Goal: Task Accomplishment & Management: Complete application form

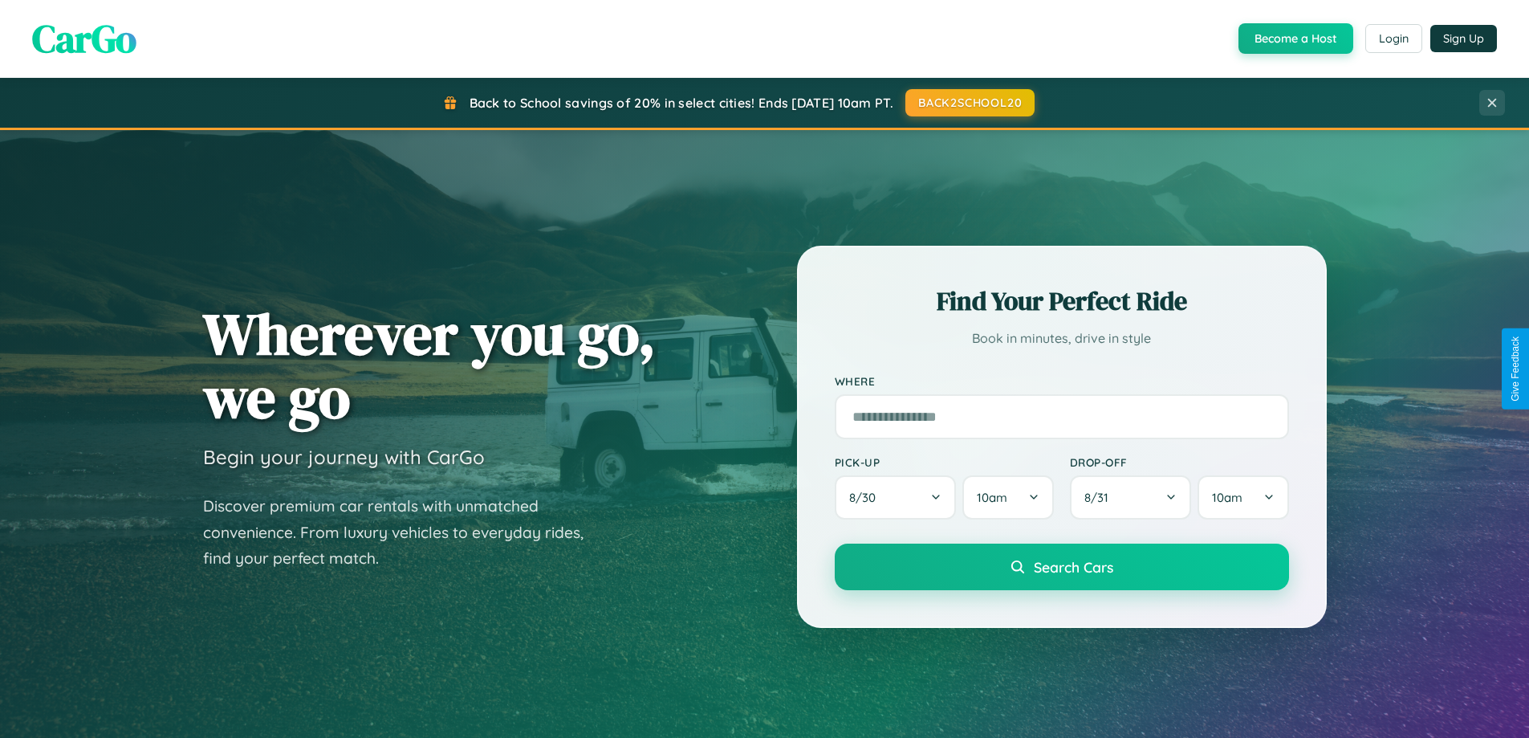
scroll to position [3088, 0]
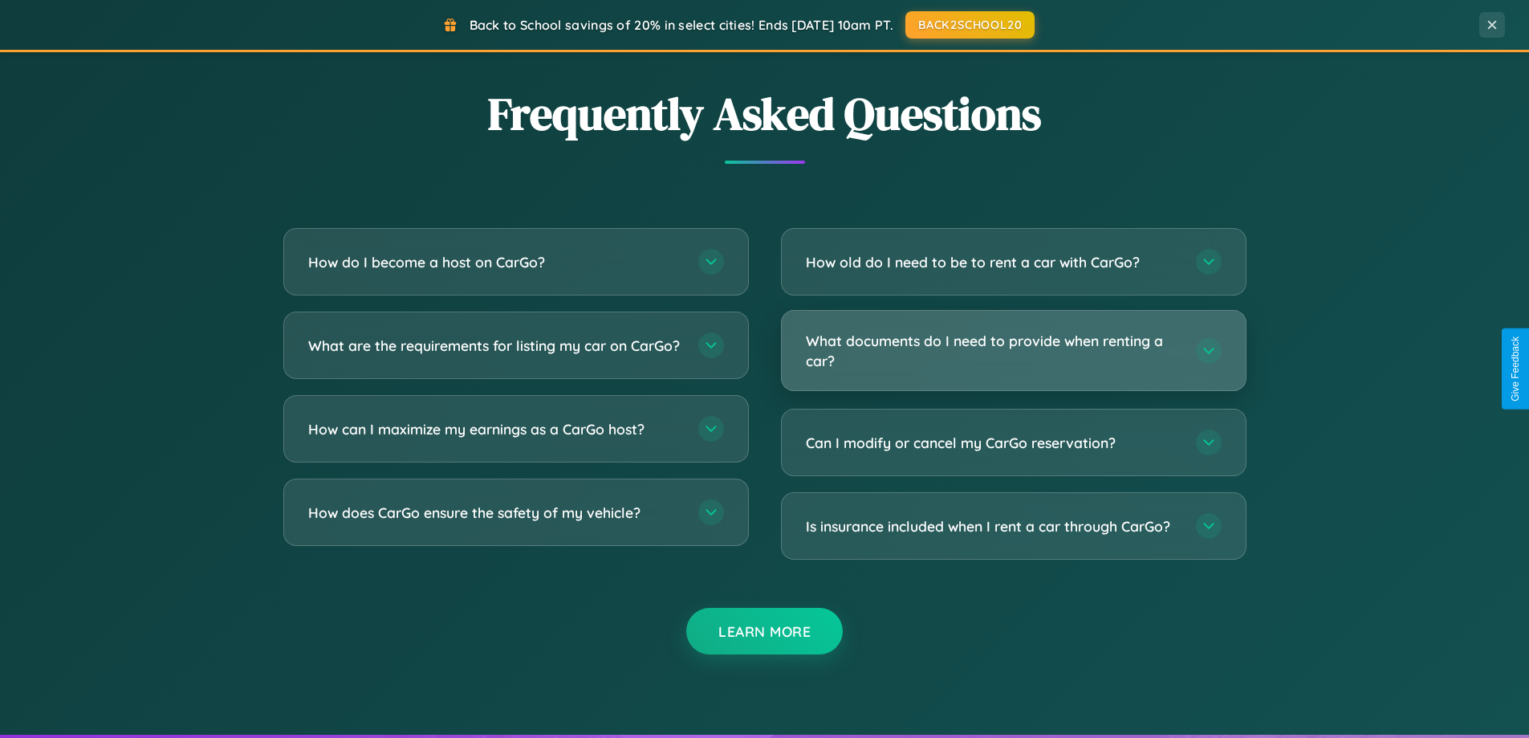
click at [1013, 352] on h3 "What documents do I need to provide when renting a car?" at bounding box center [993, 350] width 374 height 39
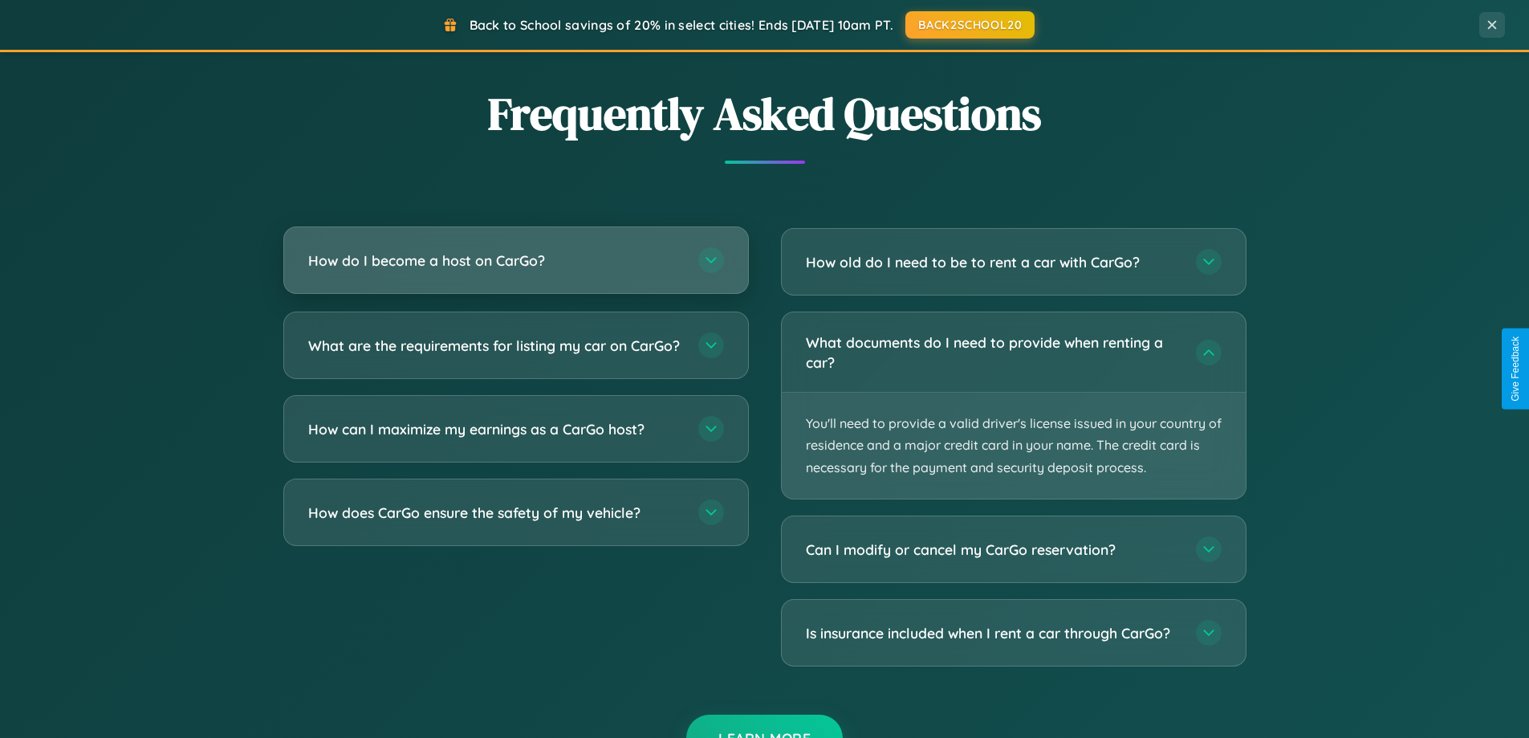
click at [515, 260] on h3 "How do I become a host on CarGo?" at bounding box center [495, 260] width 374 height 20
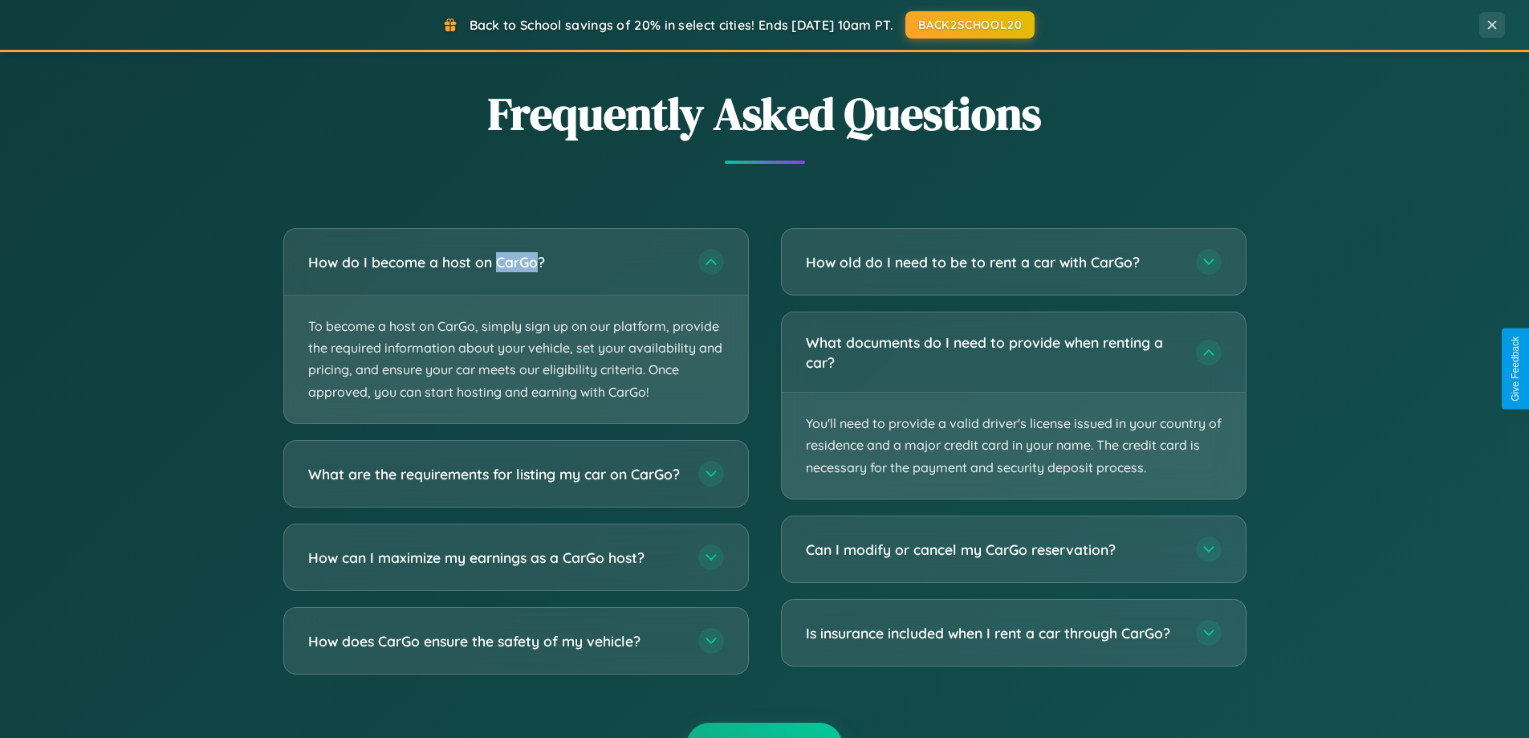
scroll to position [0, 0]
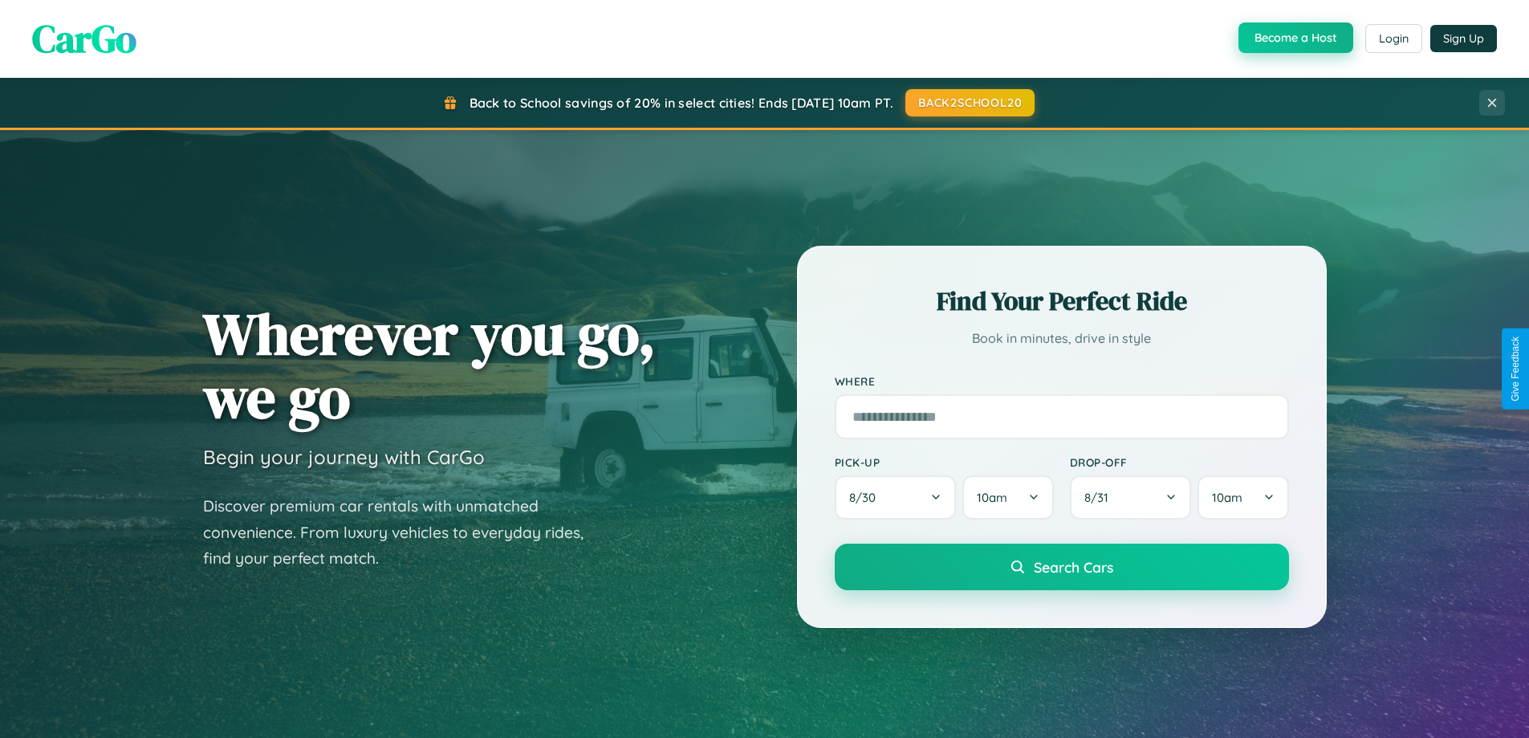
click at [1294, 39] on button "Become a Host" at bounding box center [1295, 37] width 115 height 30
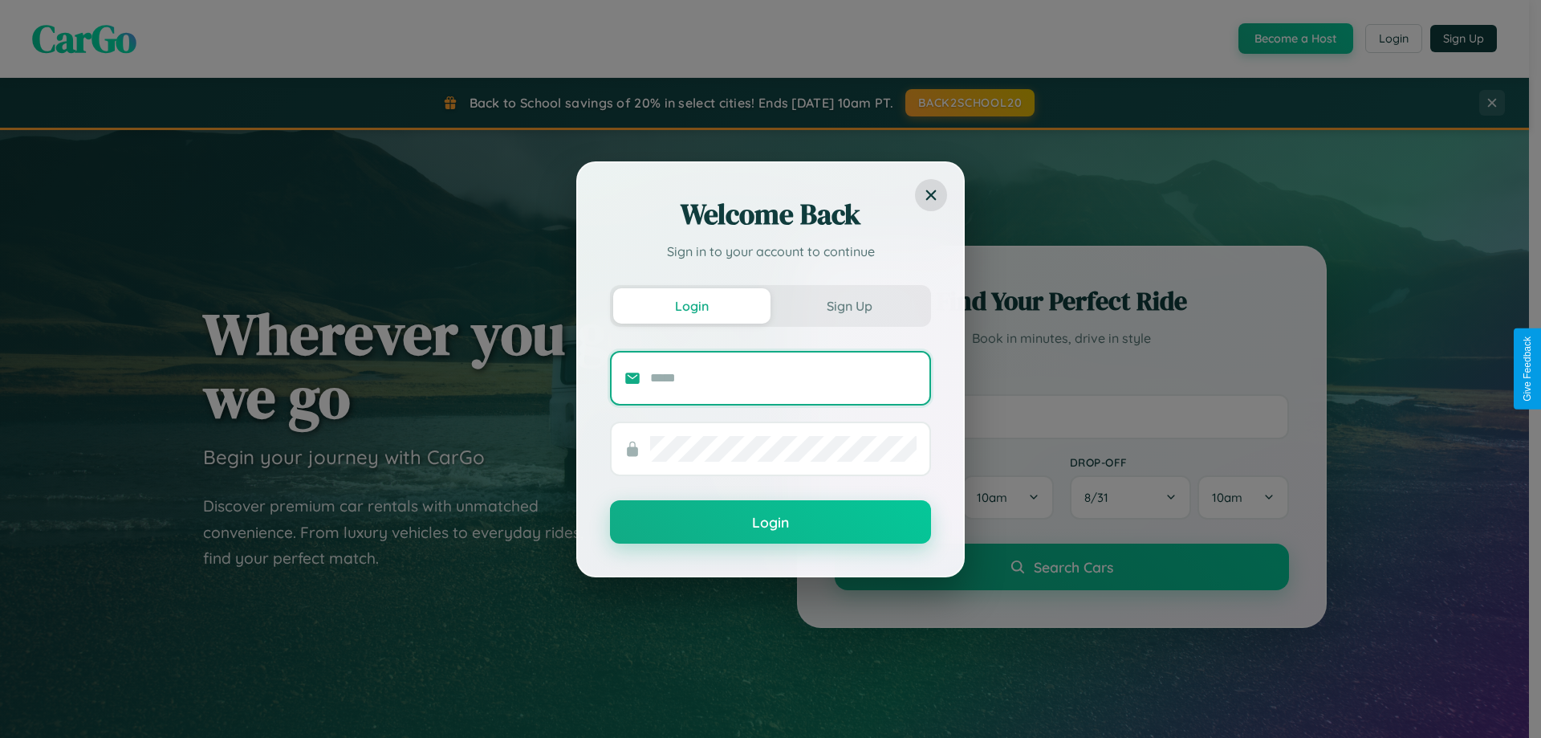
click at [783, 377] on input "text" at bounding box center [783, 378] width 266 height 26
type input "**********"
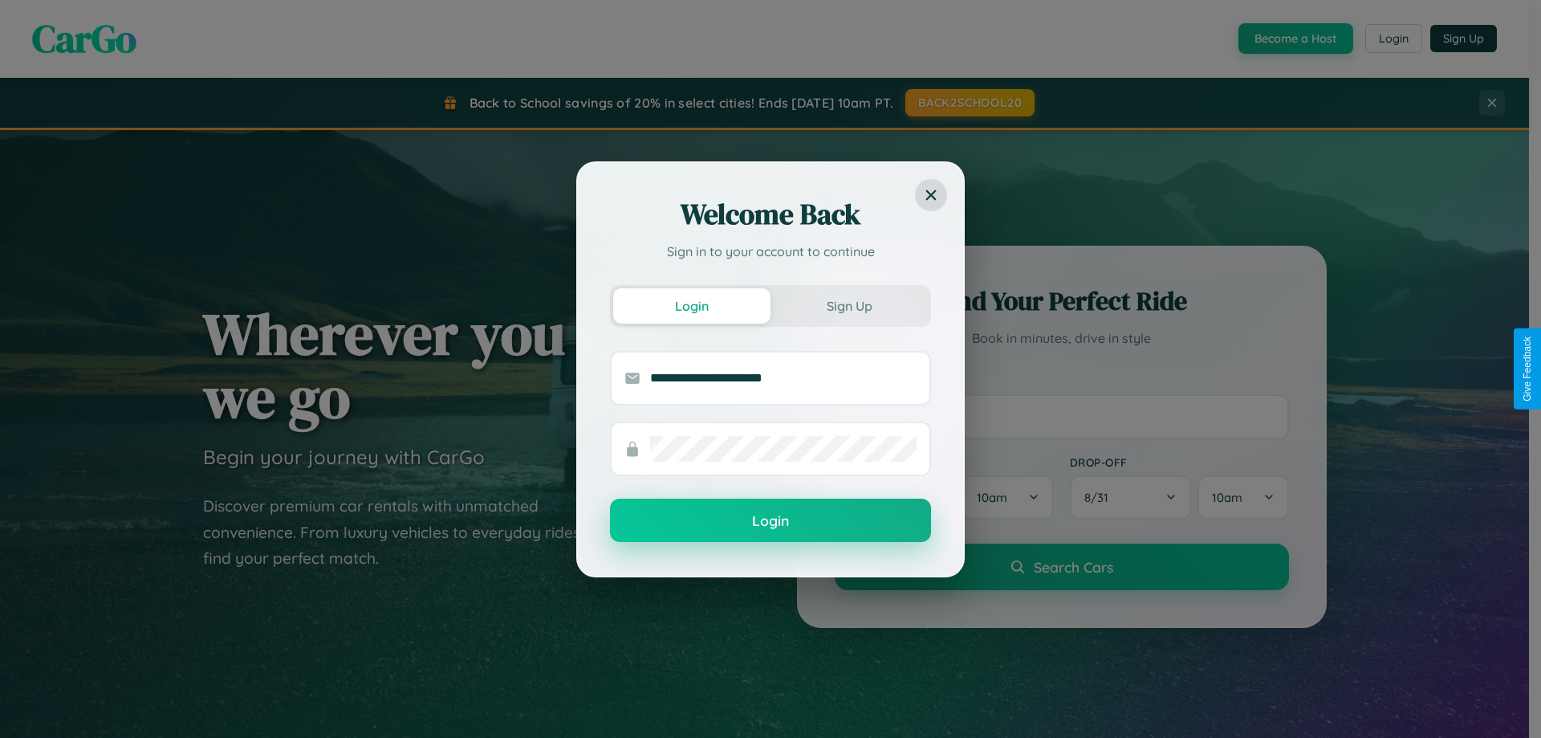
click at [770, 521] on button "Login" at bounding box center [770, 519] width 321 height 43
